Goal: Transaction & Acquisition: Purchase product/service

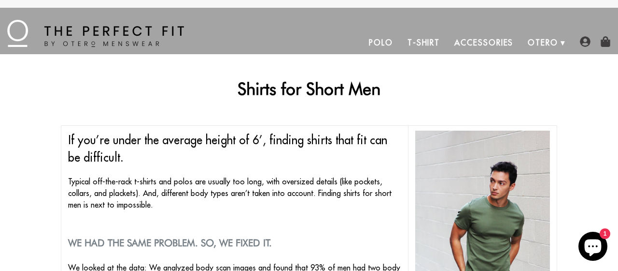
click at [422, 44] on link "T-Shirt" at bounding box center [424, 42] width 47 height 23
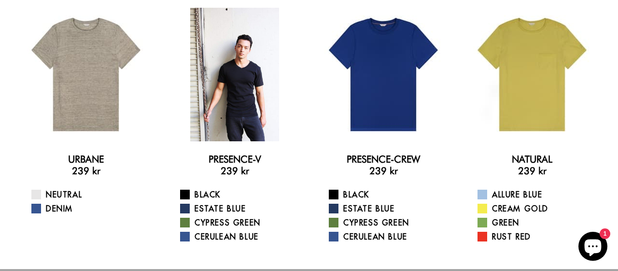
scroll to position [33, 0]
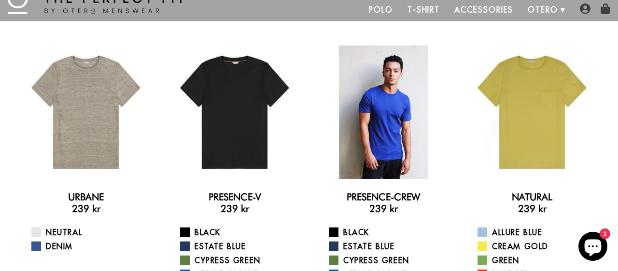
click at [381, 129] on div at bounding box center [383, 111] width 133 height 133
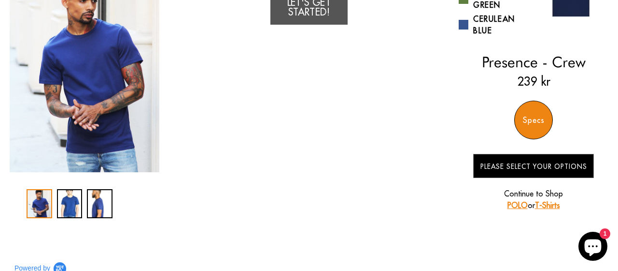
scroll to position [102, 0]
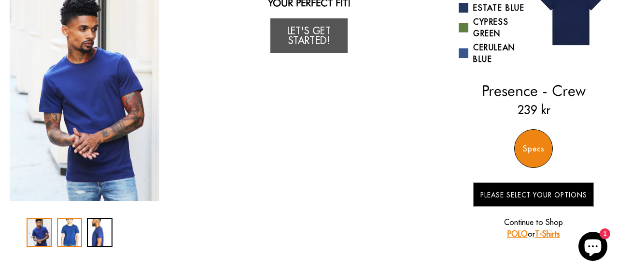
click at [70, 232] on div "2 / 3" at bounding box center [70, 231] width 26 height 29
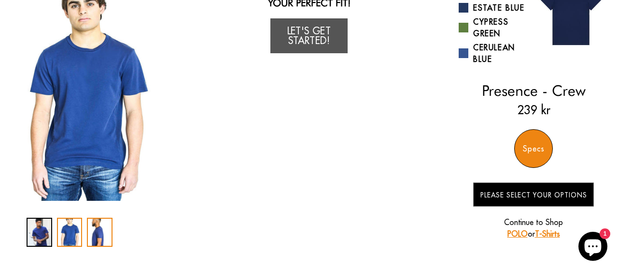
click at [99, 234] on div "3 / 3" at bounding box center [100, 231] width 26 height 29
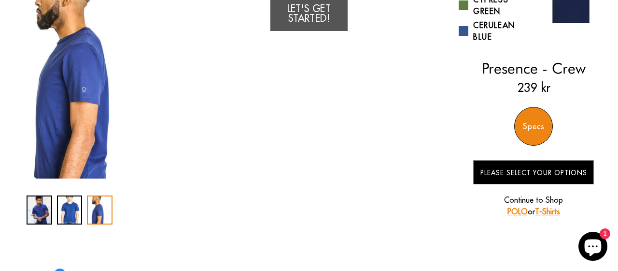
scroll to position [154, 0]
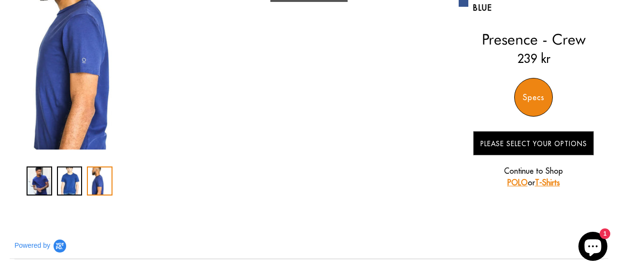
click at [529, 88] on div "Specs" at bounding box center [534, 97] width 39 height 39
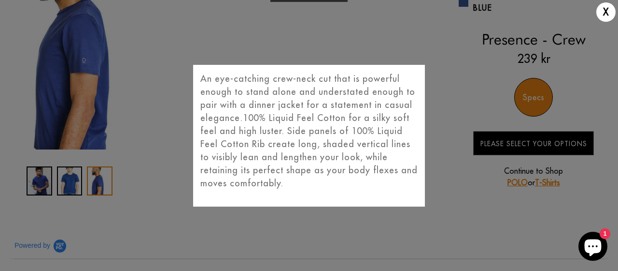
click at [461, 199] on div "X An eye-catching crew-neck cut that is powerful enough to stand alone and unde…" at bounding box center [309, 135] width 618 height 271
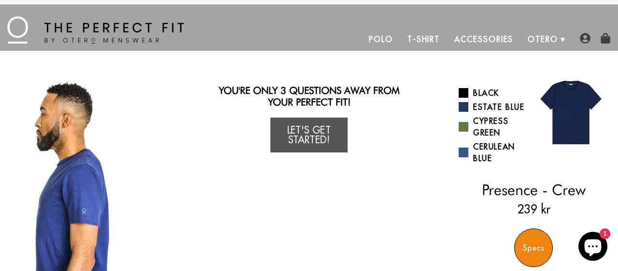
scroll to position [0, 0]
